Goal: Transaction & Acquisition: Purchase product/service

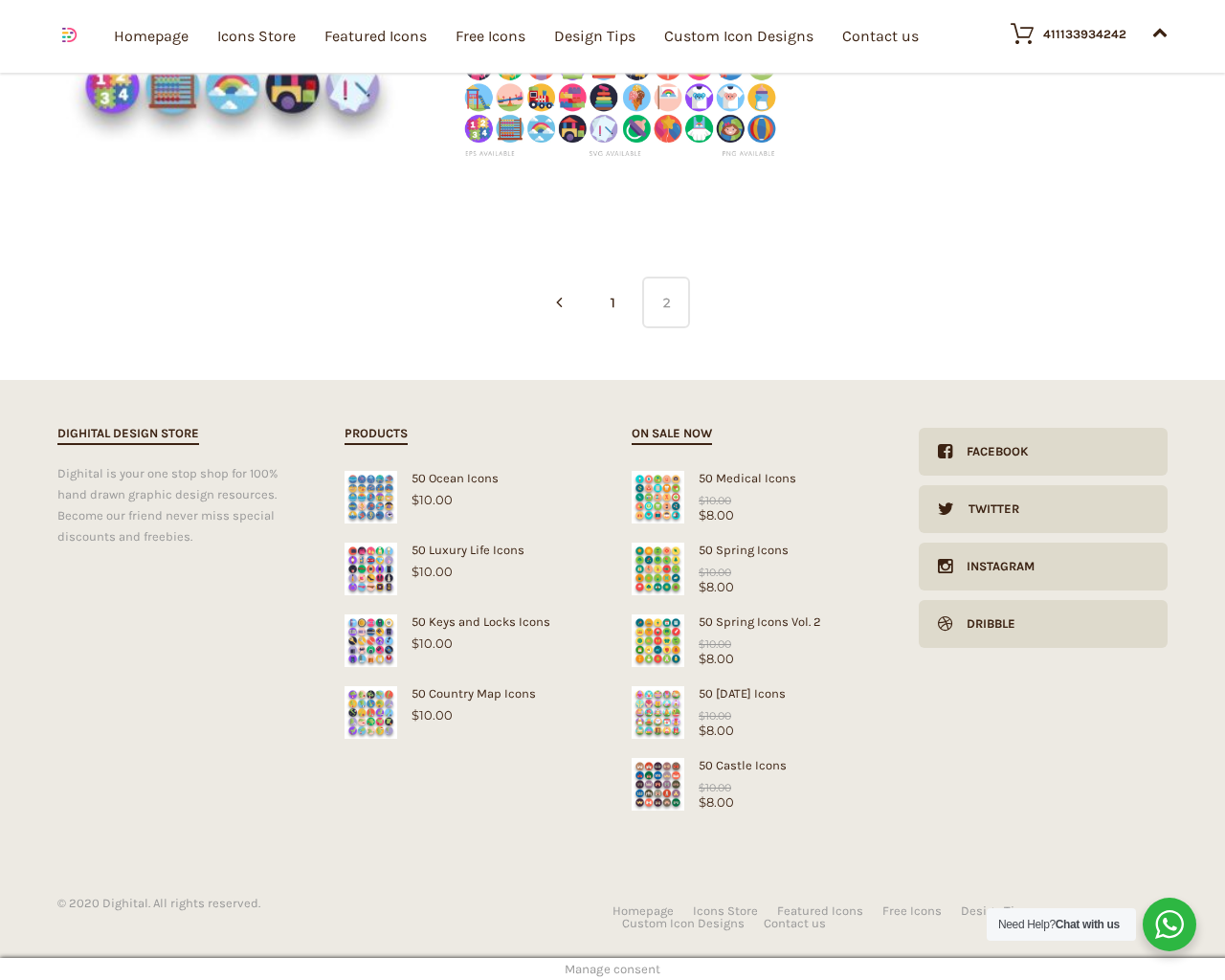
type input "1"
type input "20"
checkbox input "false"
type input "pHqghUme"
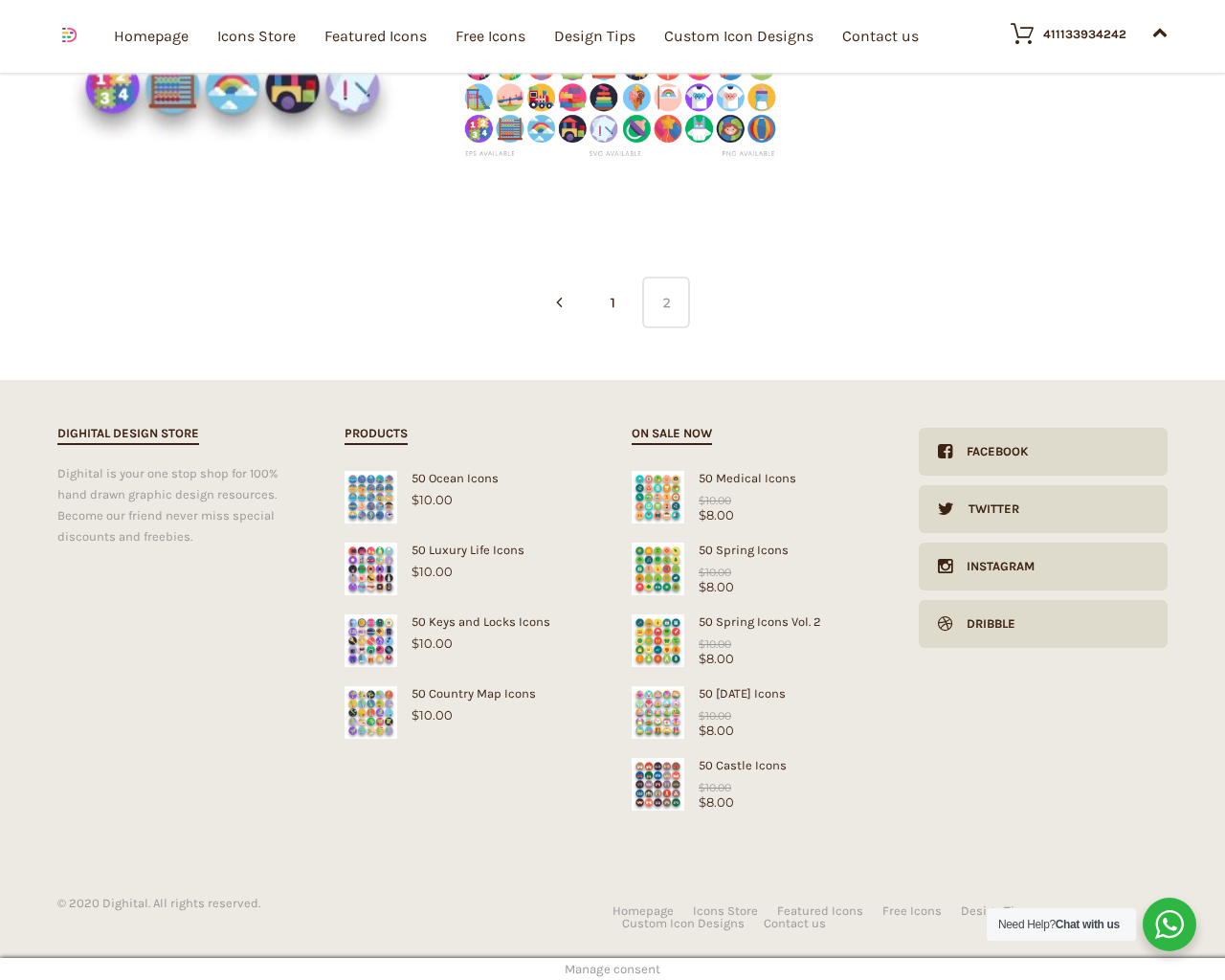
type input "[EMAIL_ADDRESS][DOMAIN_NAME]"
checkbox input "false"
select select "price-desc"
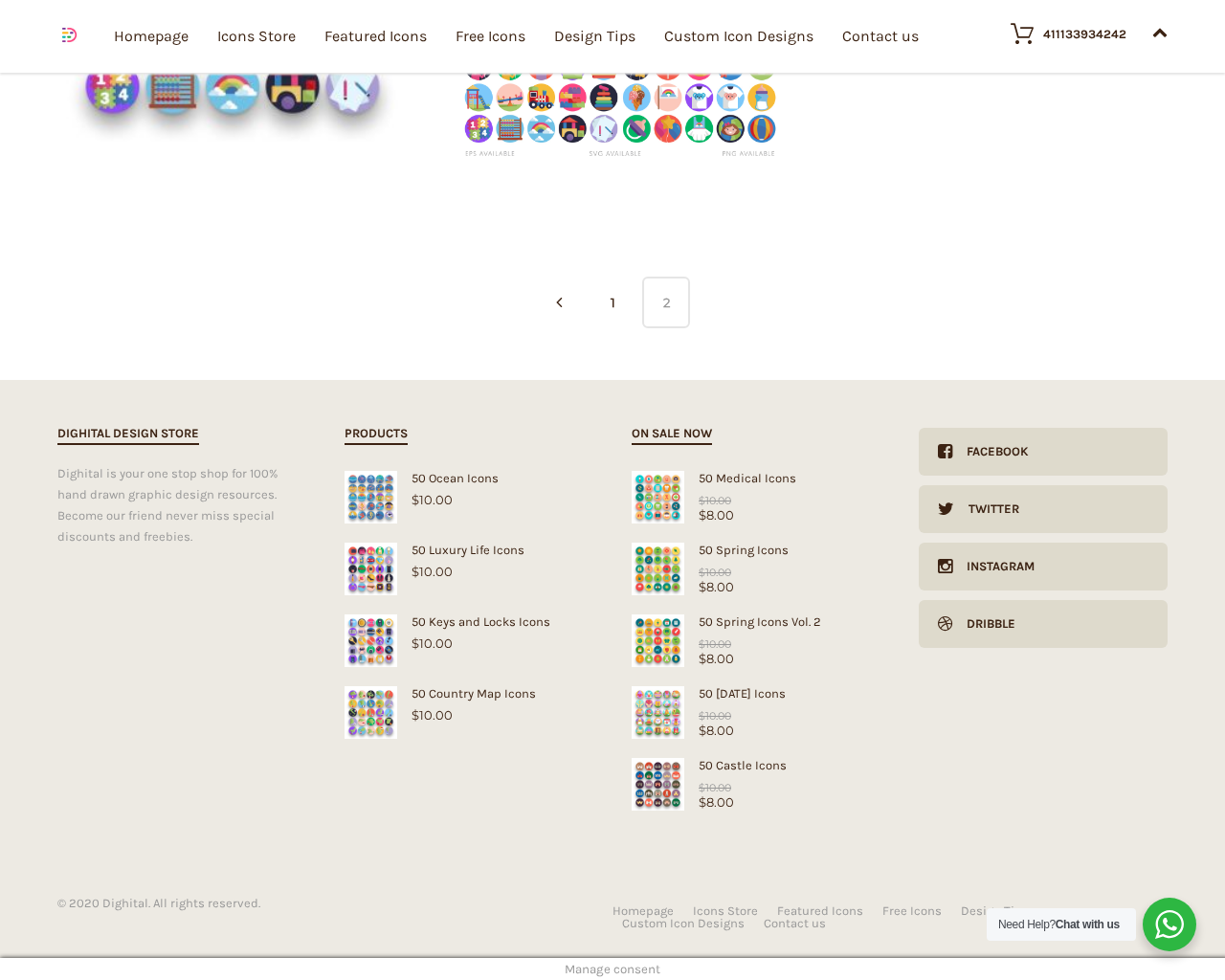
select select "lollipop"
select select "price-desc"
select select "dark"
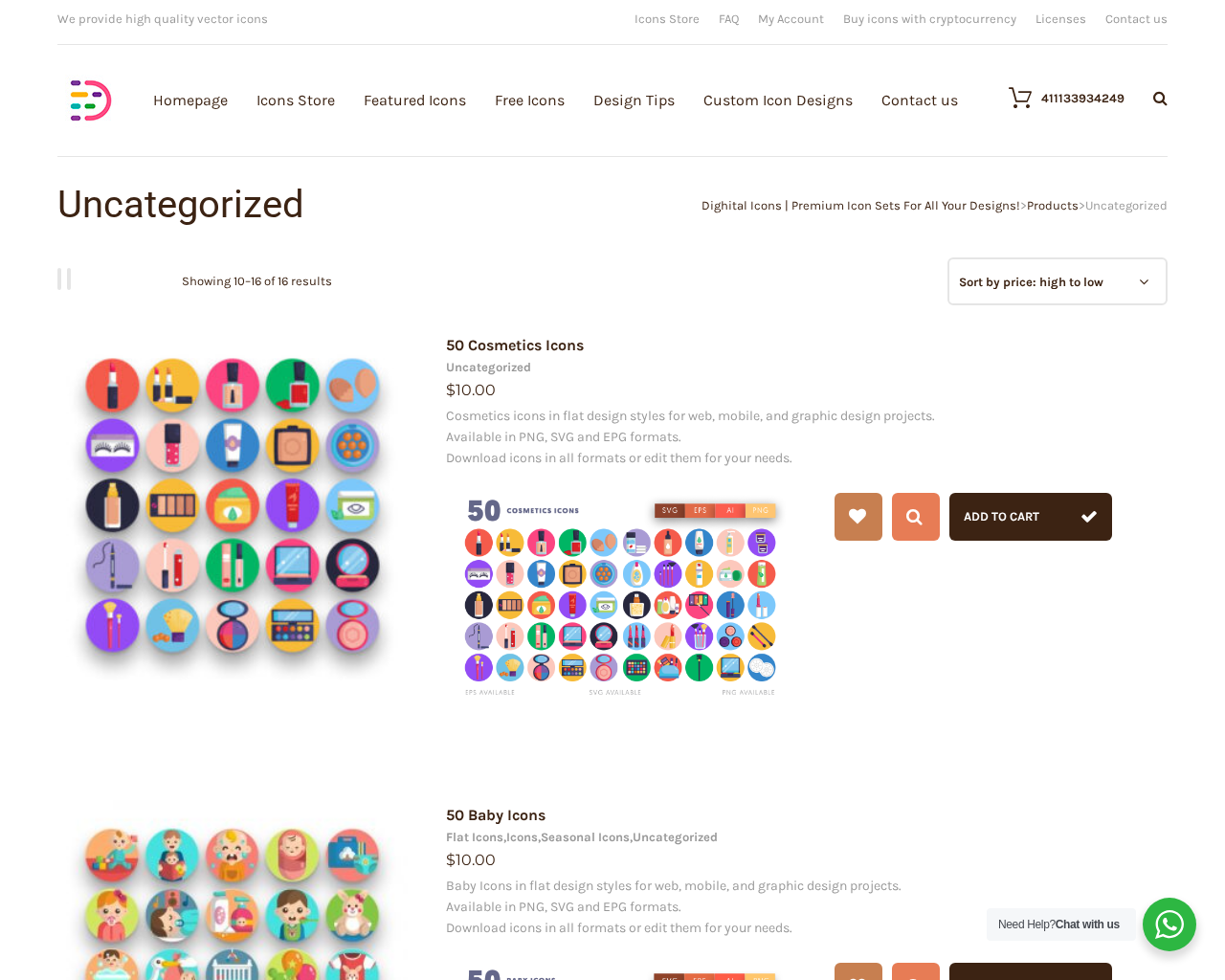
scroll to position [0, 0]
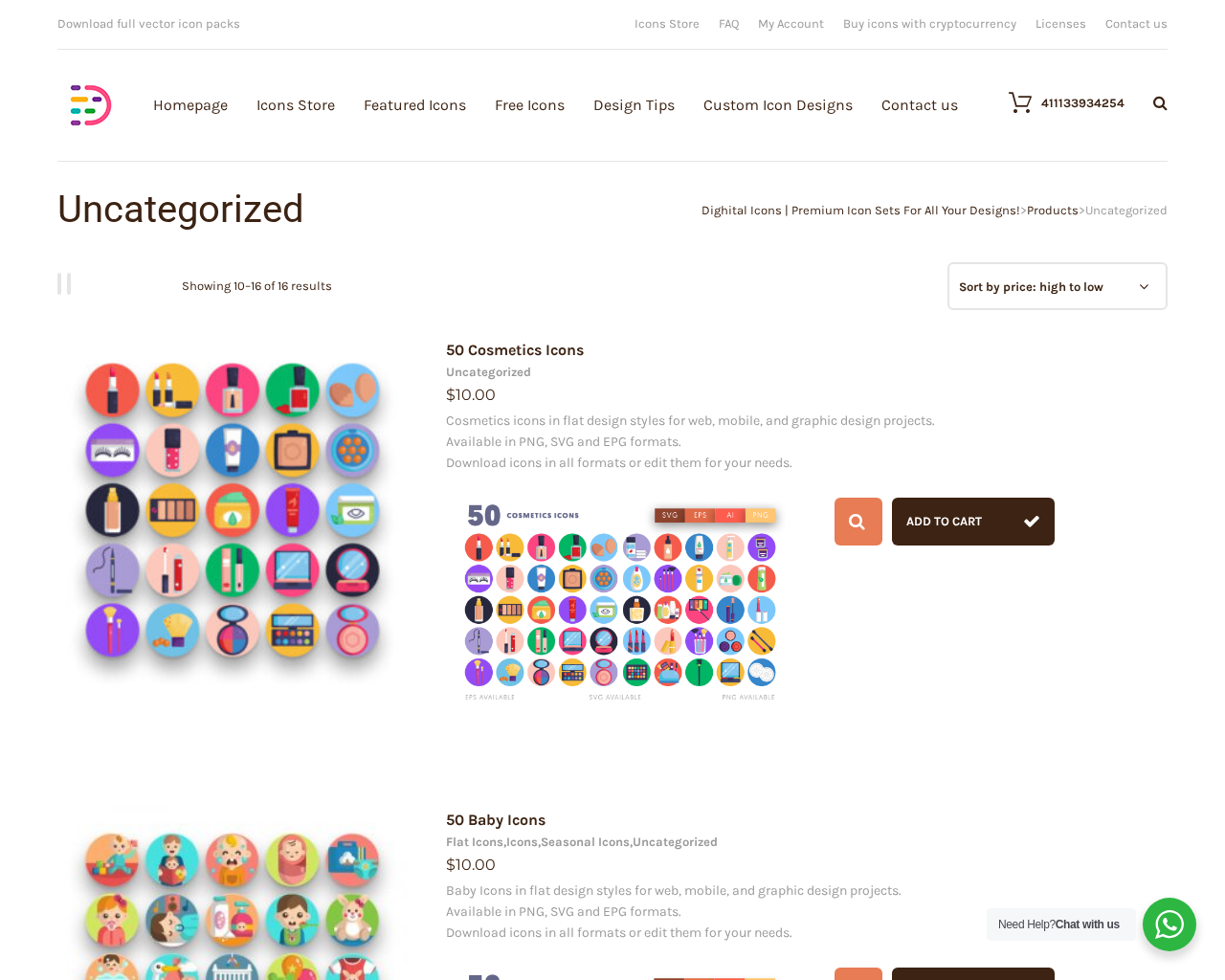
click at [566, 520] on input "Hide Price" at bounding box center [571, 526] width 13 height 13
checkbox input "true"
click at [566, 842] on input "Send me a copy of this e-mail" at bounding box center [571, 847] width 13 height 13
checkbox input "true"
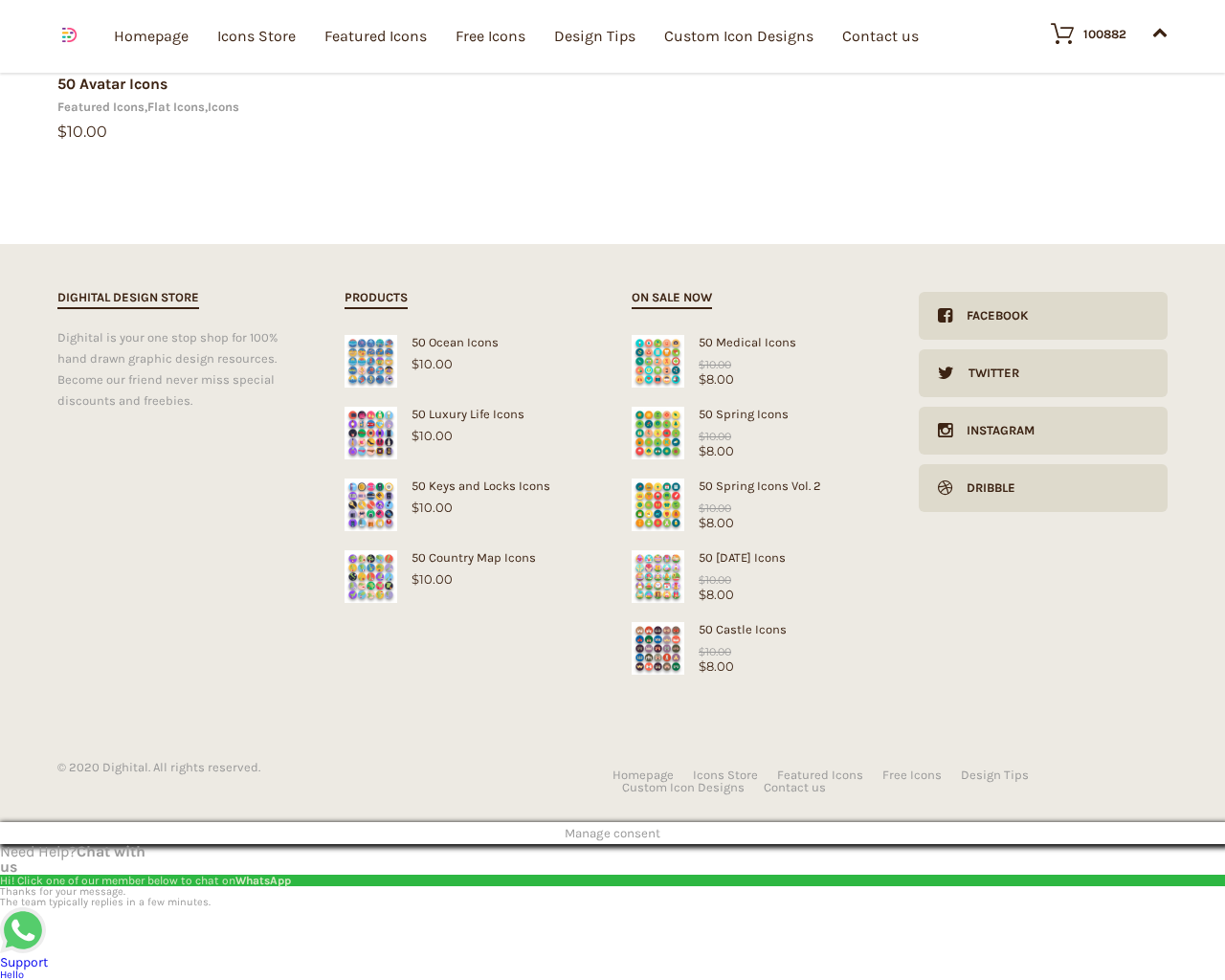
type input "1"
type input "20"
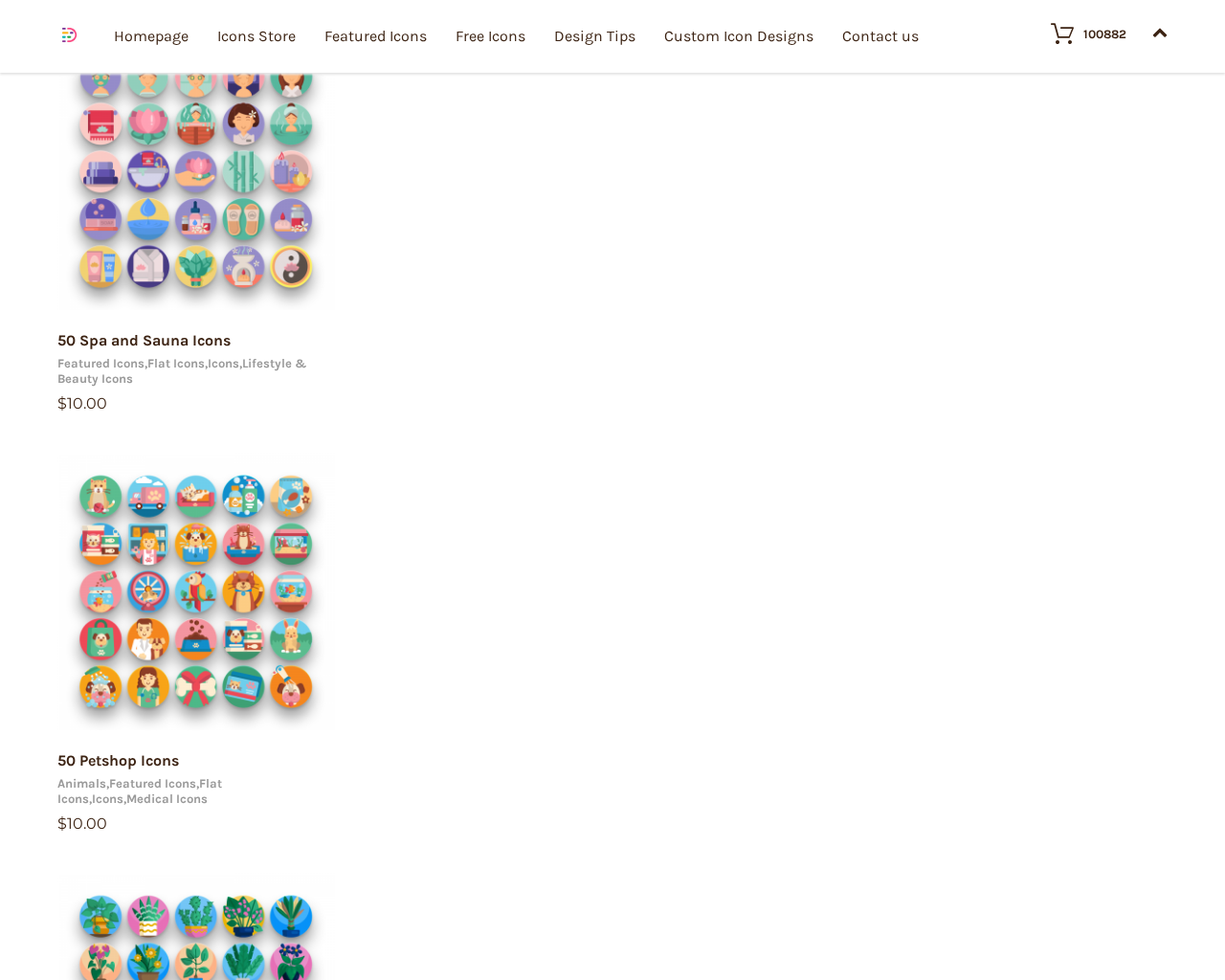
checkbox input "false"
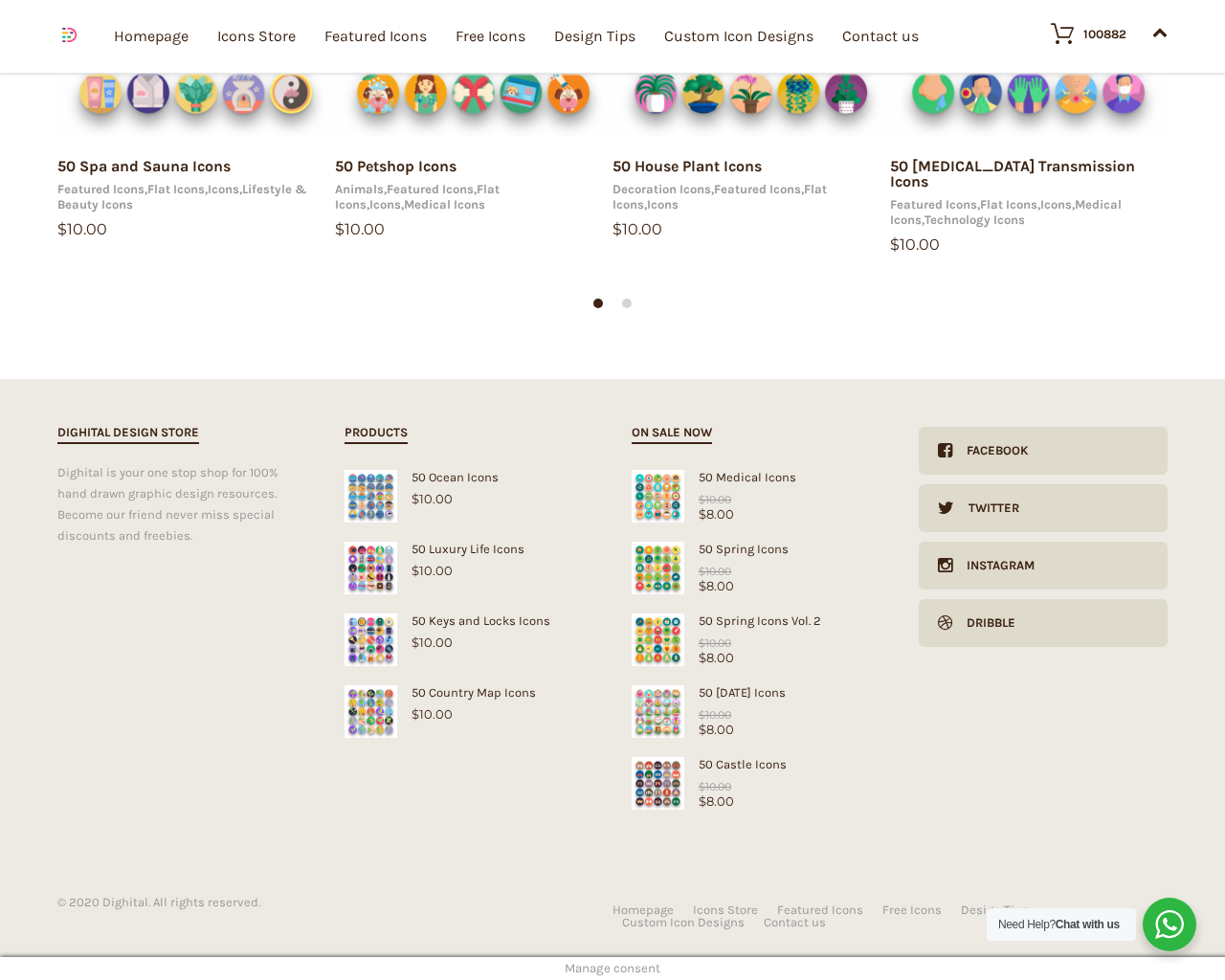
scroll to position [2005, 0]
type input "pHqghUme"
type input "[EMAIL_ADDRESS][DOMAIN_NAME]"
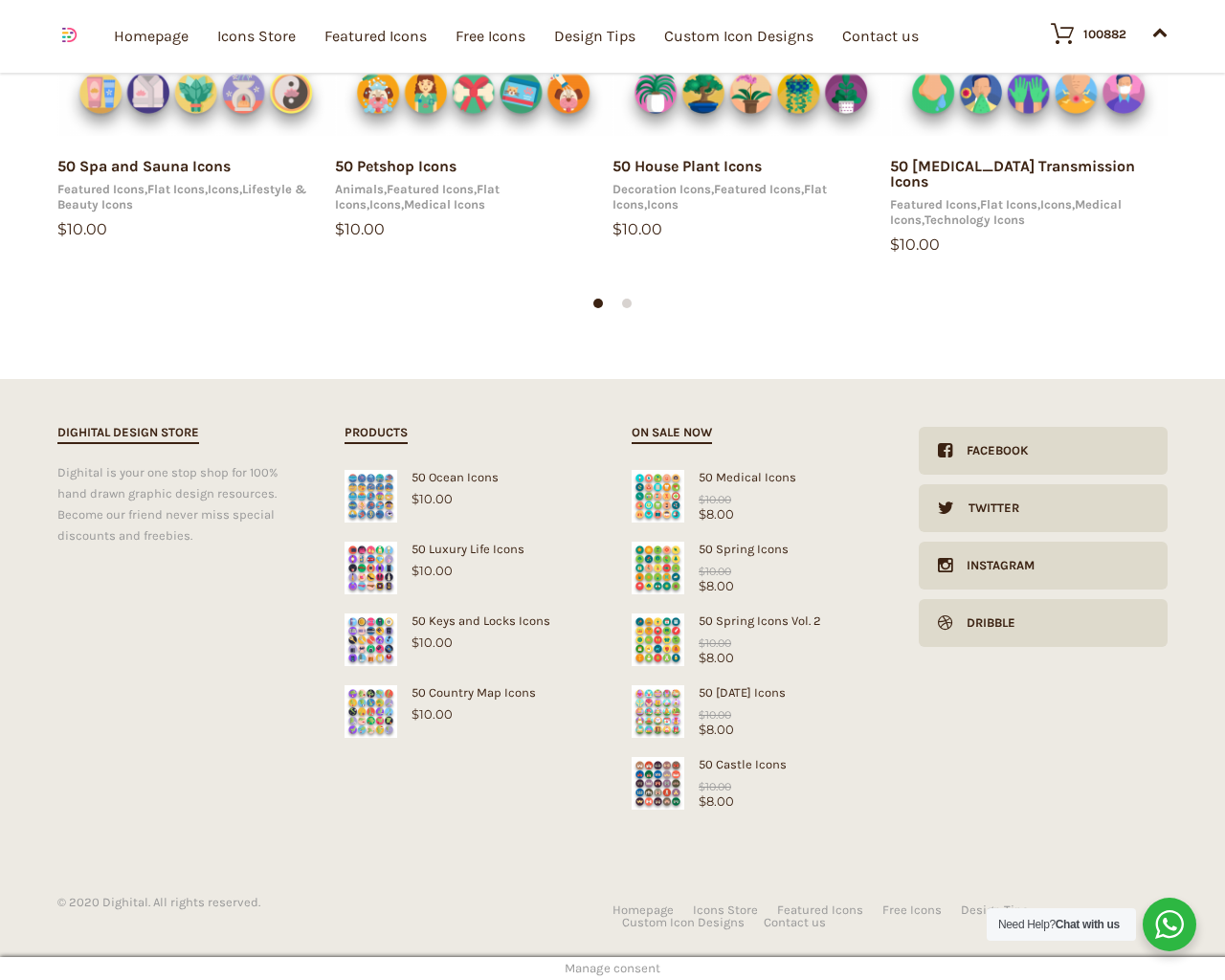
checkbox input "false"
select select "dark"
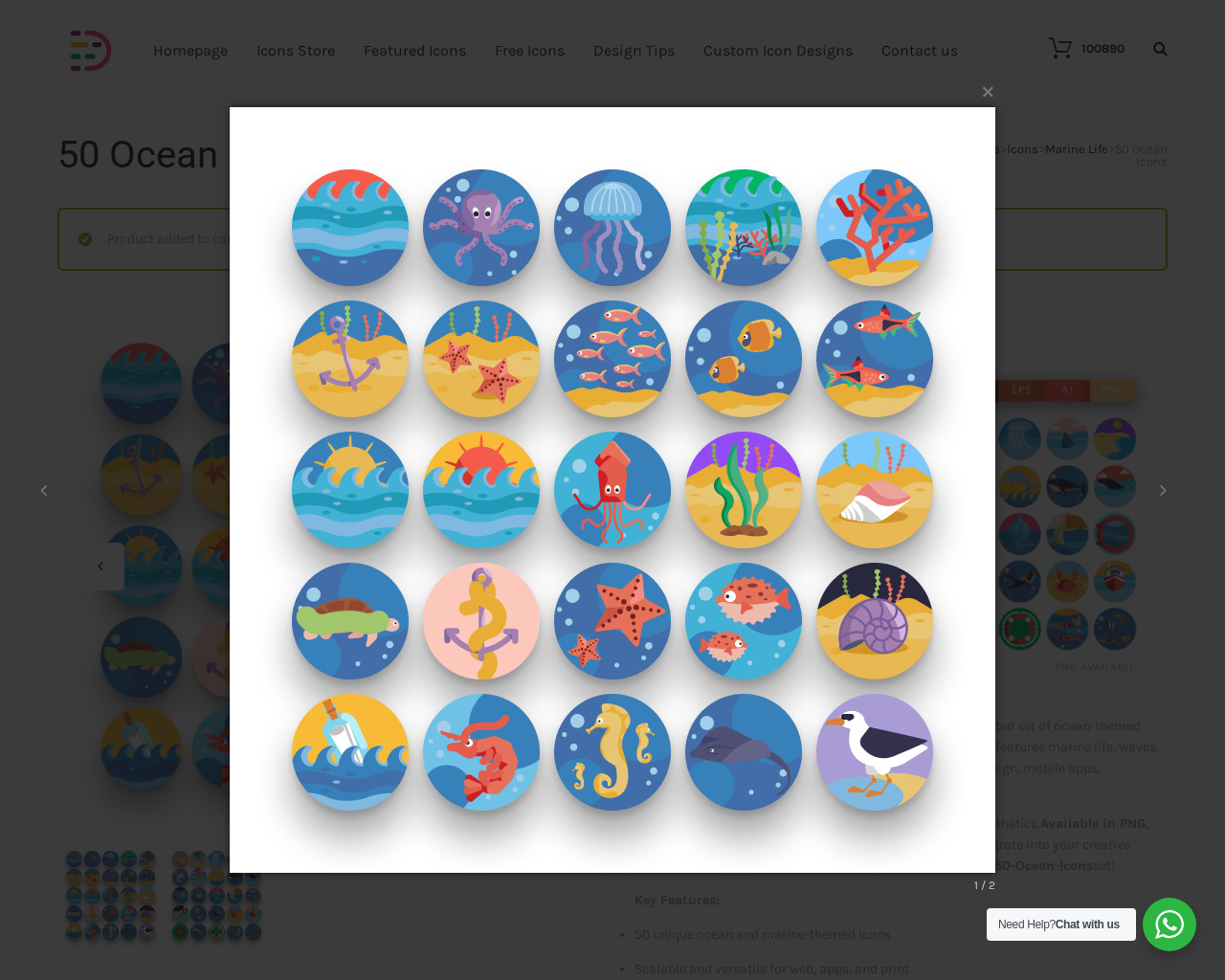
scroll to position [0, 0]
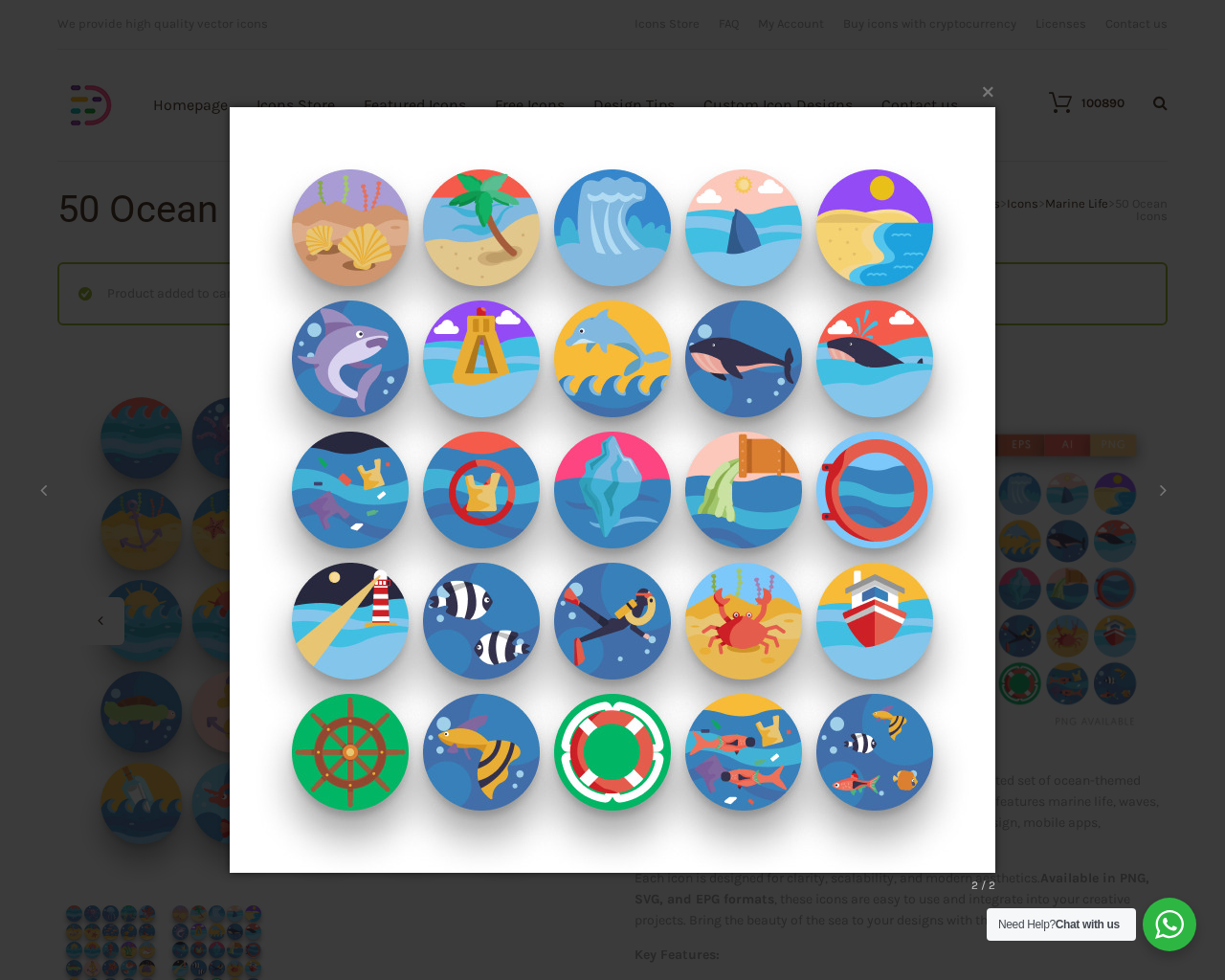
type input "1"
click at [566, 520] on input "Hide Price" at bounding box center [571, 526] width 13 height 13
checkbox input "true"
click at [566, 842] on input "Send me a copy of this e-mail" at bounding box center [571, 847] width 13 height 13
checkbox input "true"
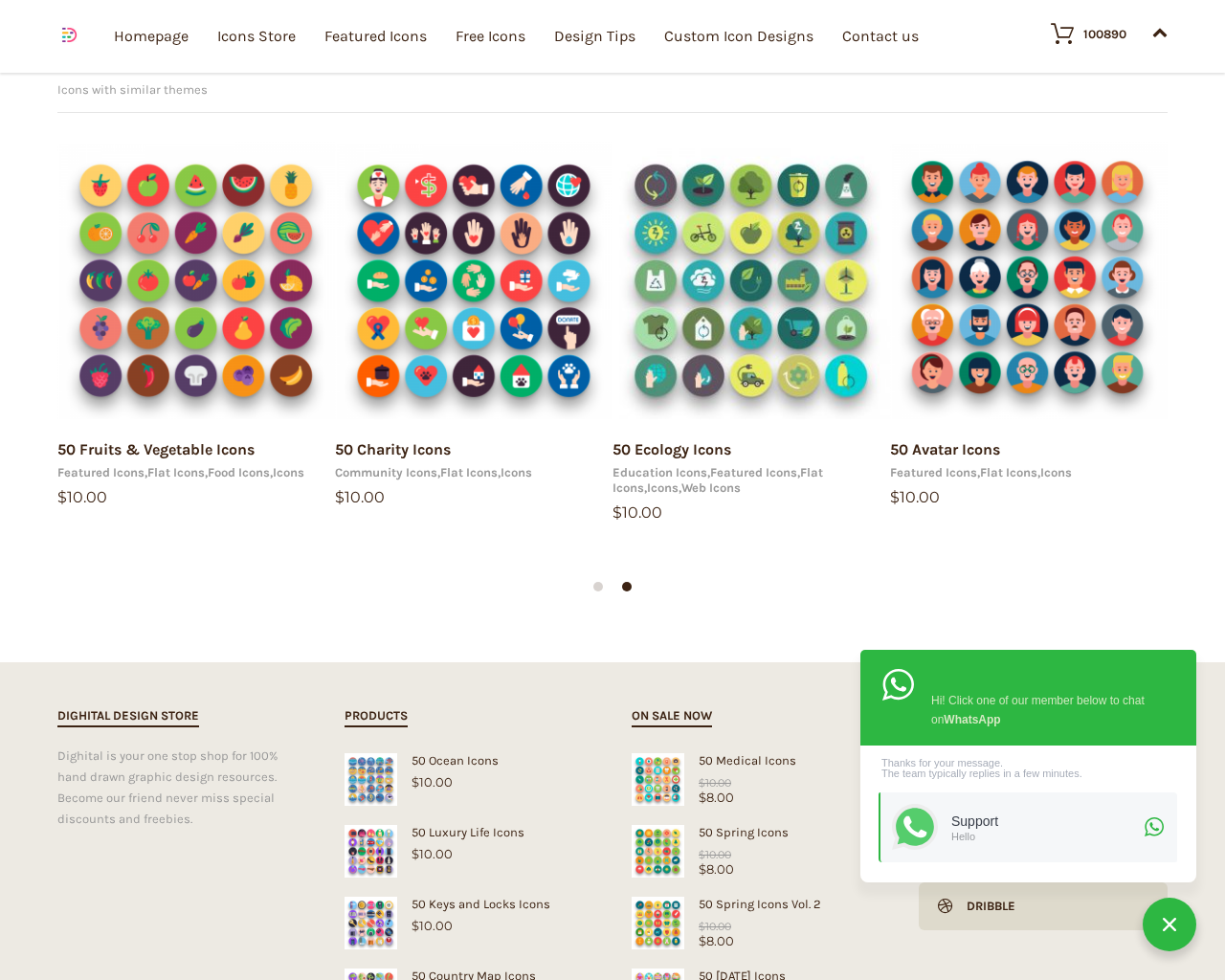
scroll to position [1502, 0]
